Goal: Navigation & Orientation: Find specific page/section

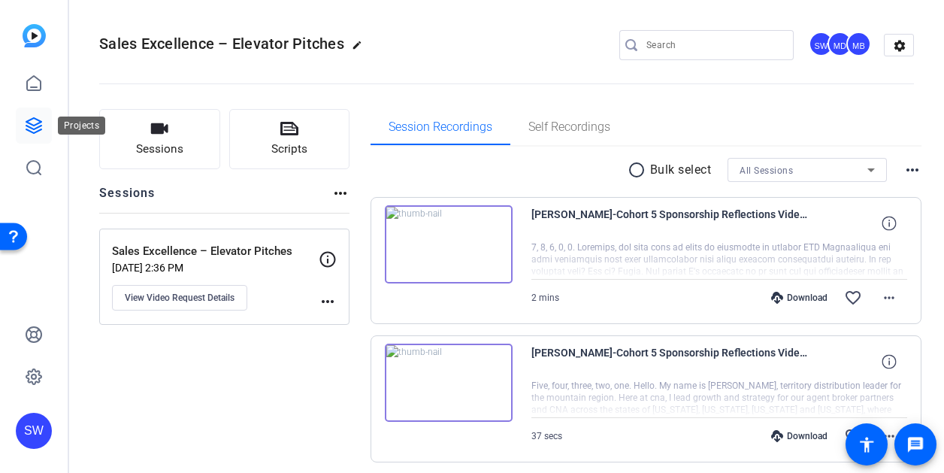
click at [34, 127] on icon at bounding box center [34, 126] width 18 height 18
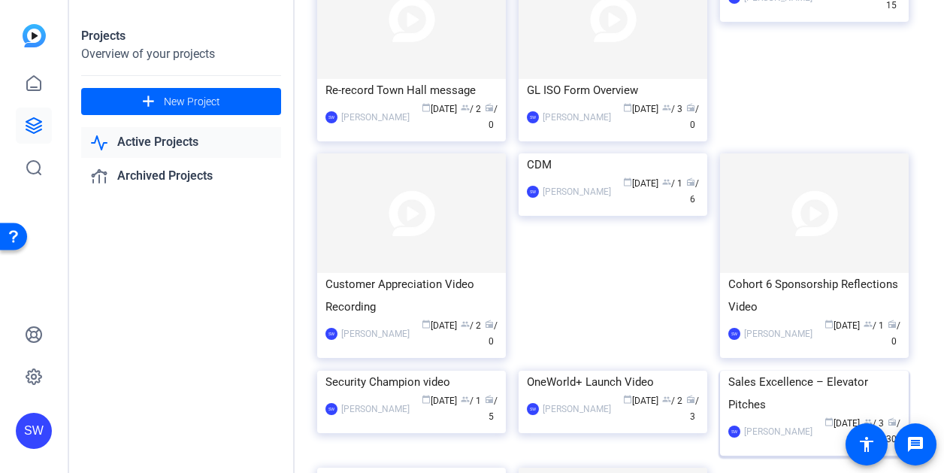
scroll to position [106, 0]
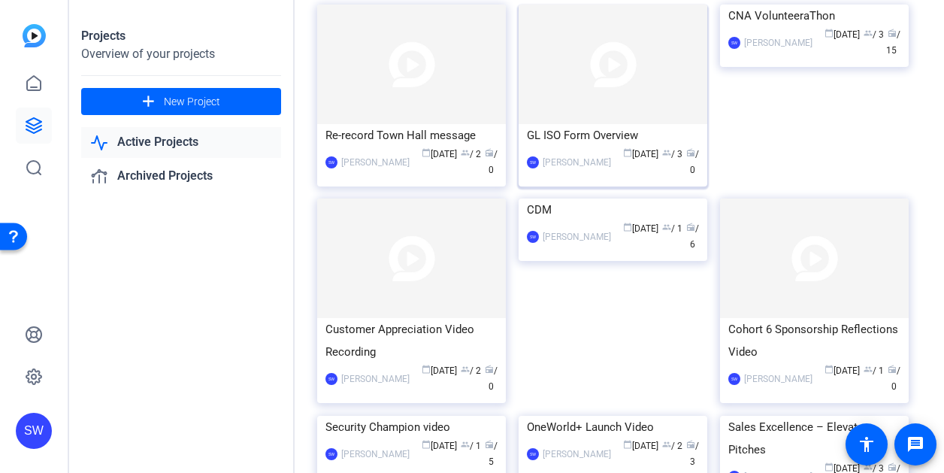
click at [641, 171] on div "calendar_today [DATE] group / 3 radio / 0" at bounding box center [659, 163] width 80 height 32
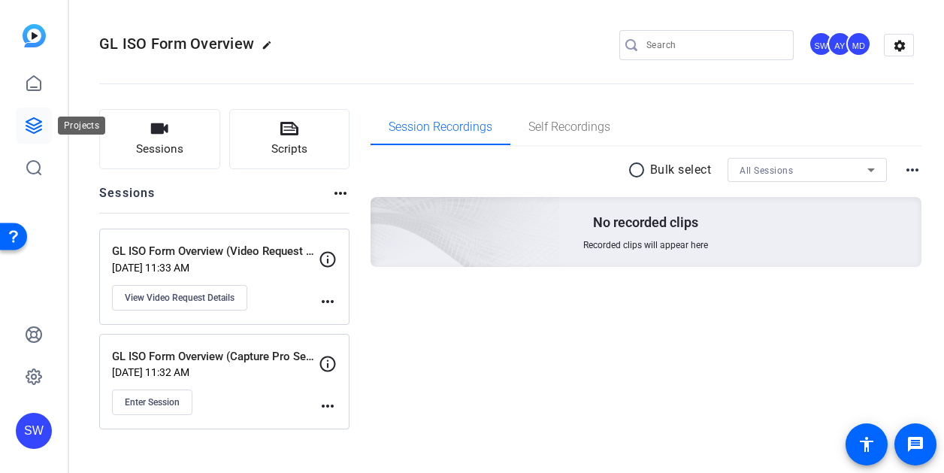
click at [35, 128] on icon at bounding box center [33, 125] width 15 height 15
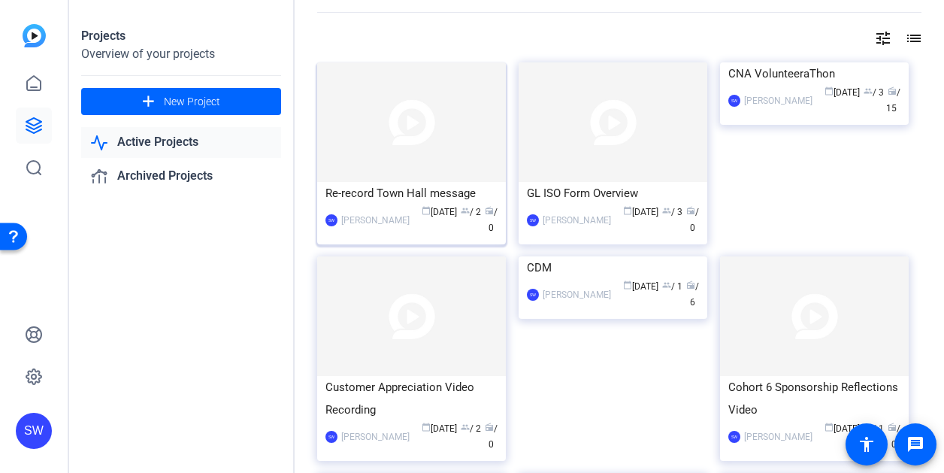
scroll to position [75, 0]
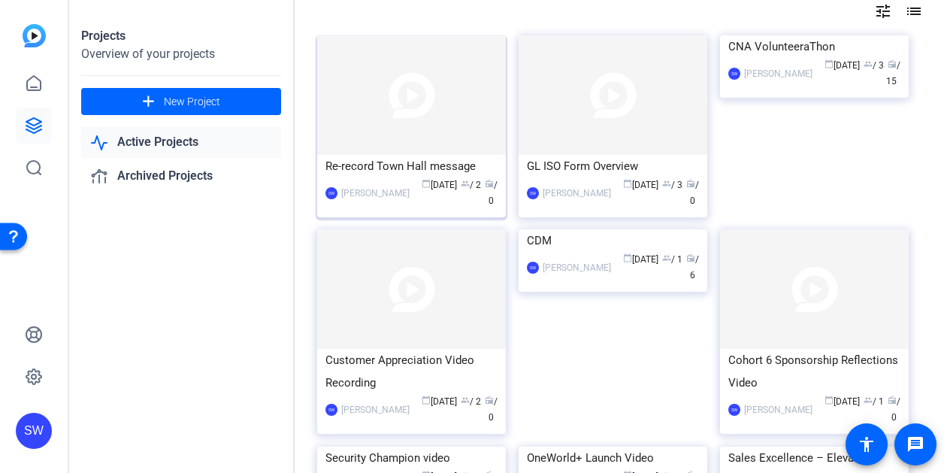
click at [423, 205] on div "calendar_today [DATE] group / 2 radio / 0" at bounding box center [457, 193] width 80 height 32
